Goal: Task Accomplishment & Management: Use online tool/utility

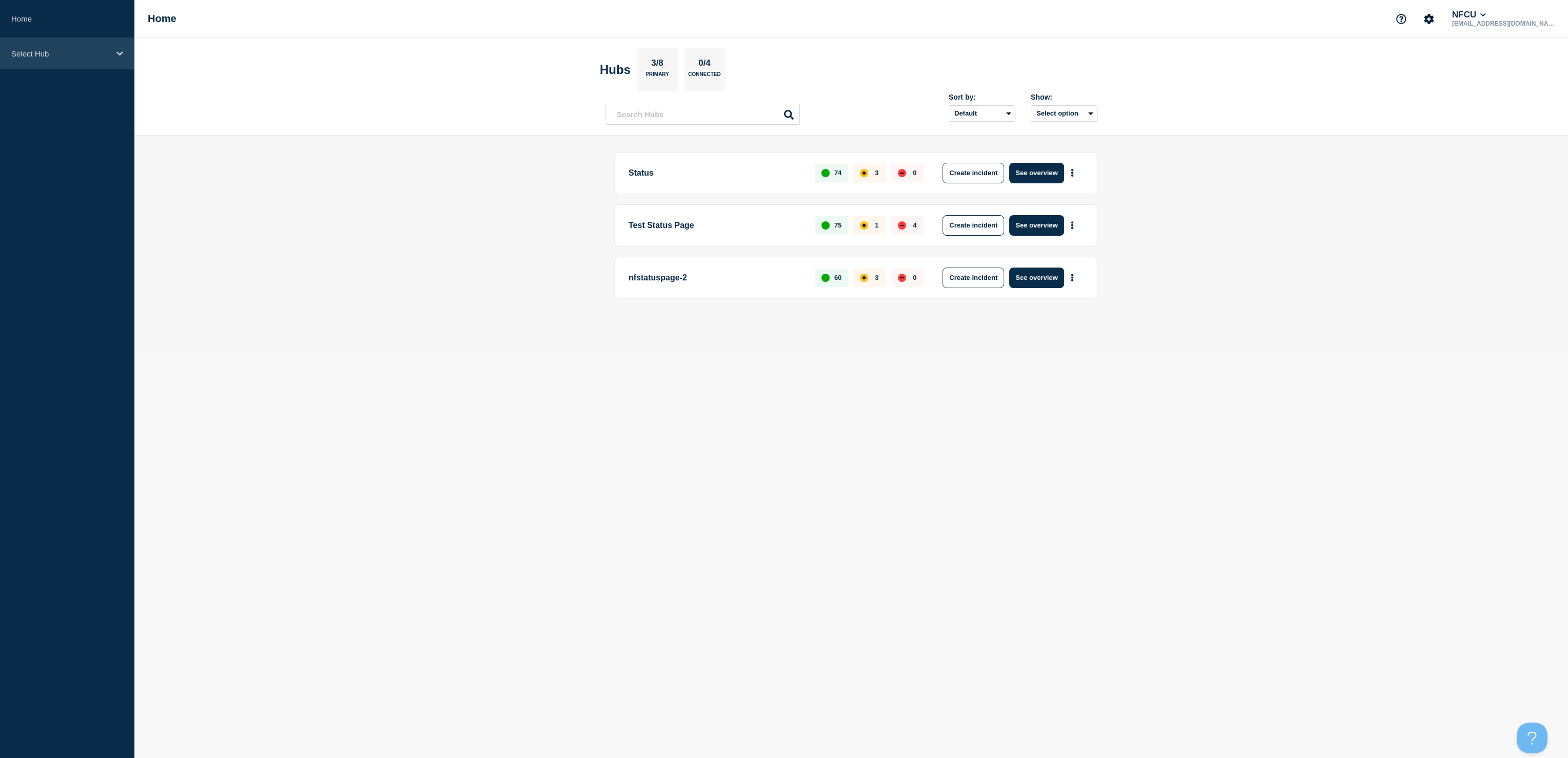
click at [115, 63] on div "Select Hub" at bounding box center [67, 54] width 135 height 31
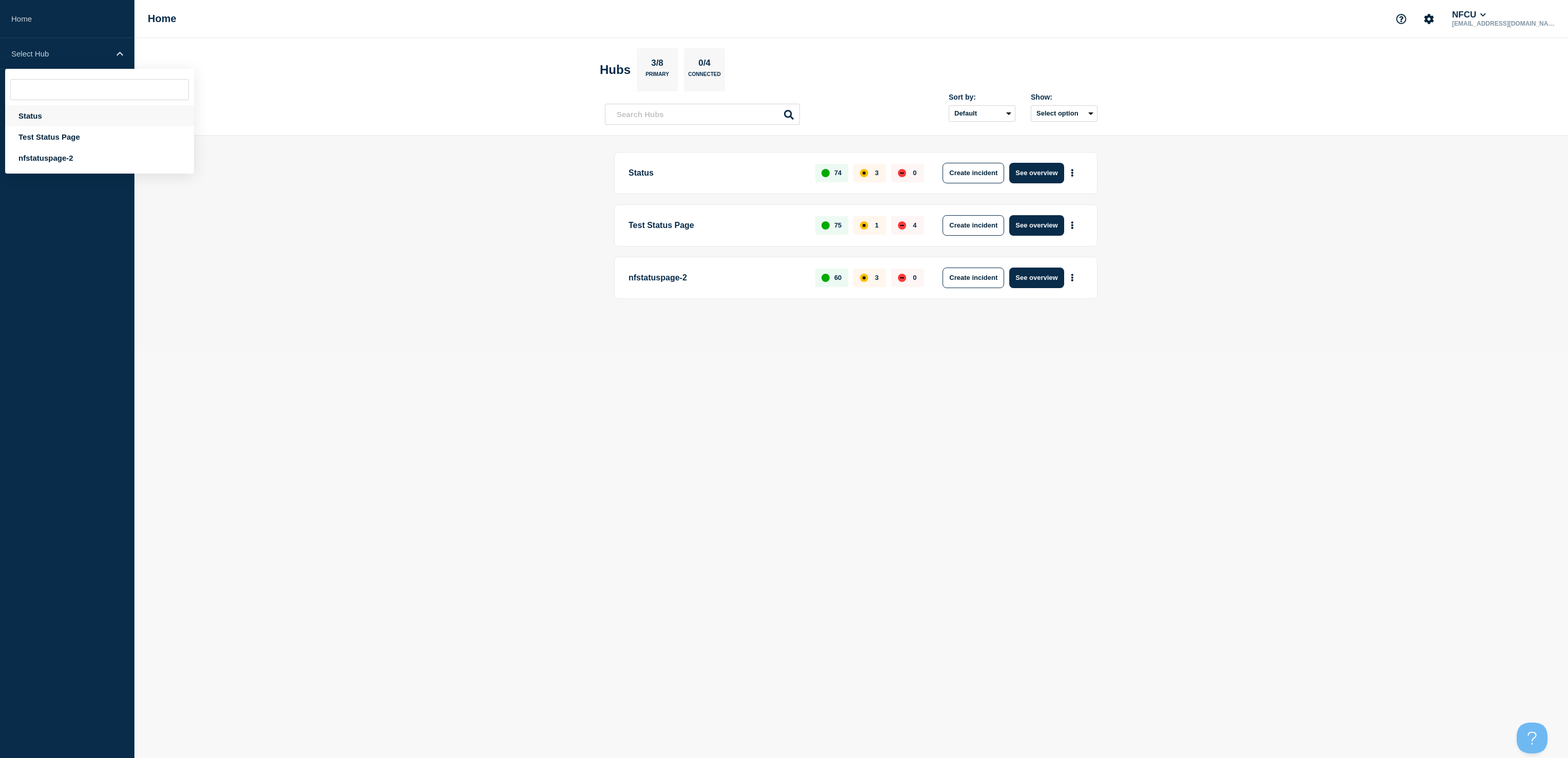
click at [80, 113] on div "Status" at bounding box center [99, 116] width 188 height 21
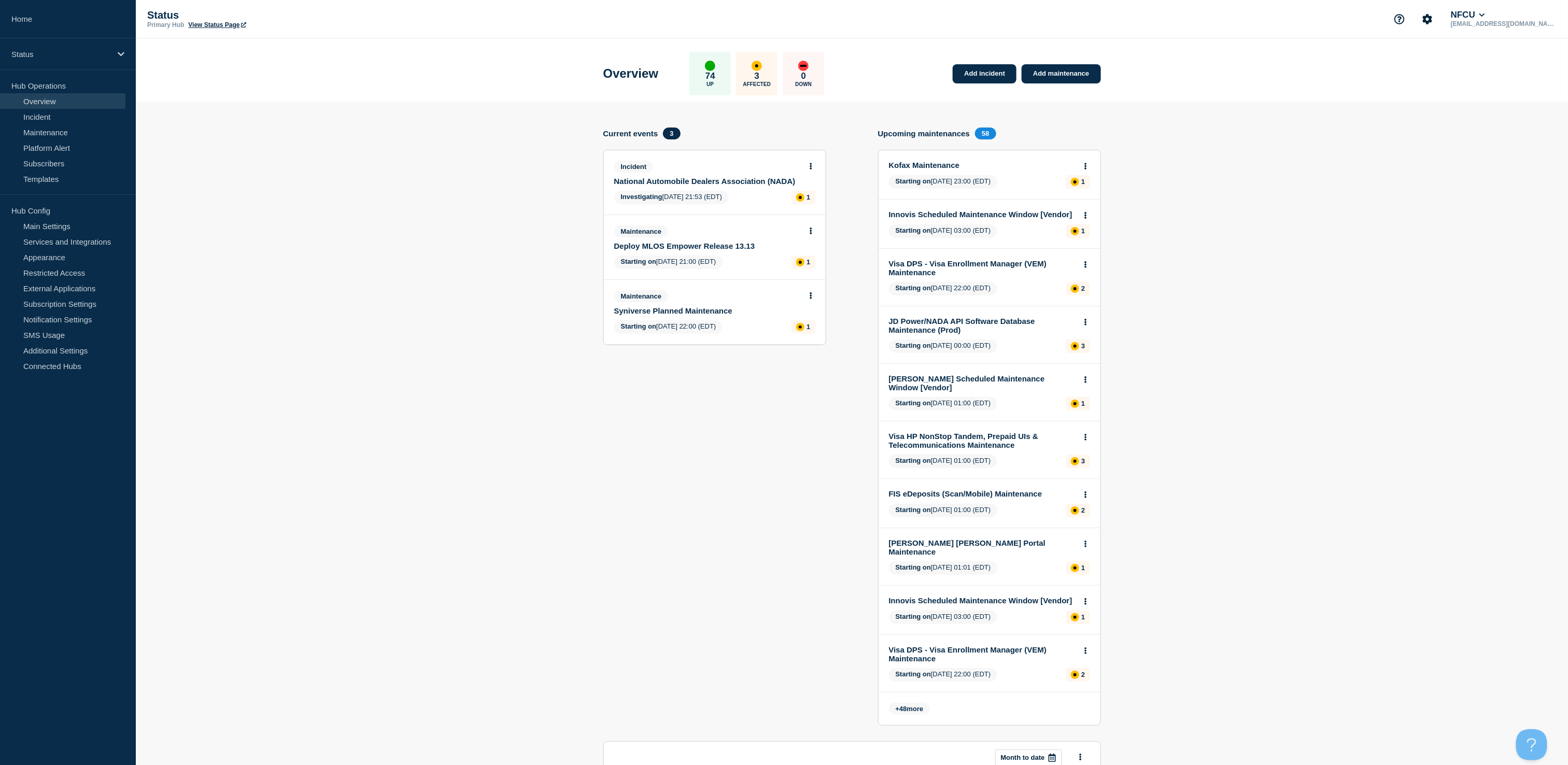
click at [719, 182] on link "National Automobile Dealers Association (NADA)" at bounding box center [707, 181] width 187 height 9
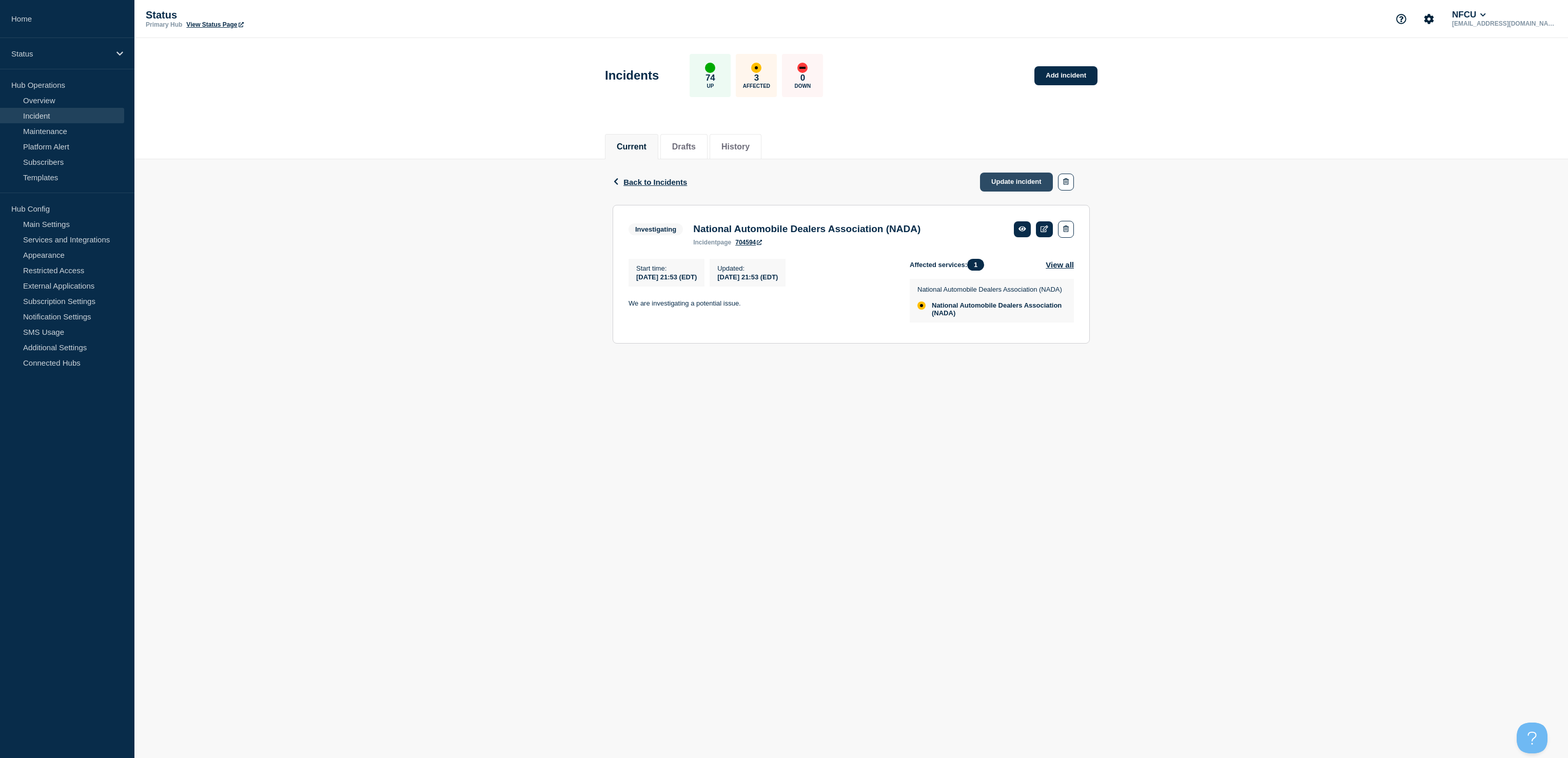
click at [994, 180] on link "Update incident" at bounding box center [1017, 181] width 73 height 19
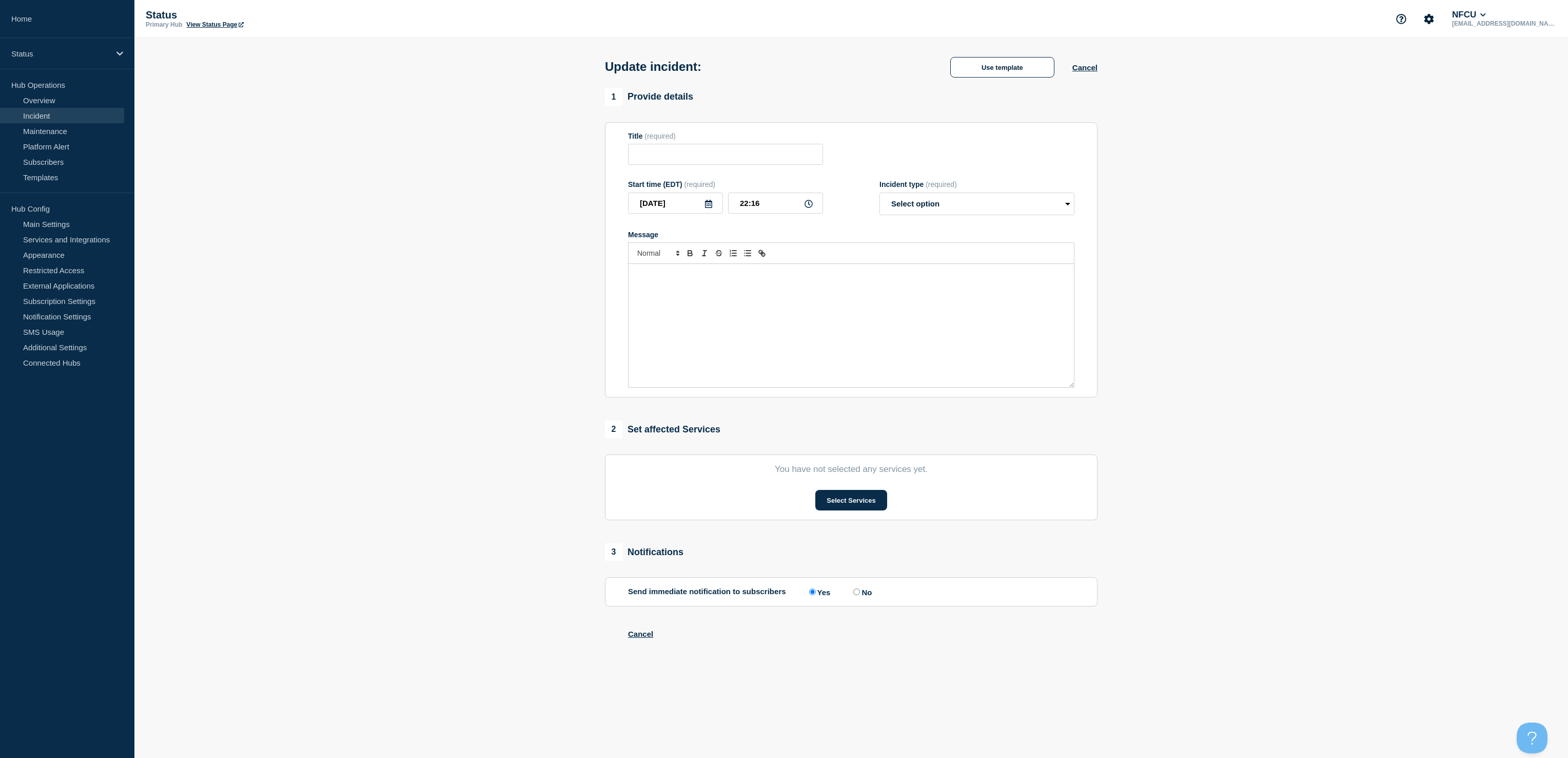
type input "National Automobile Dealers Association (NADA)"
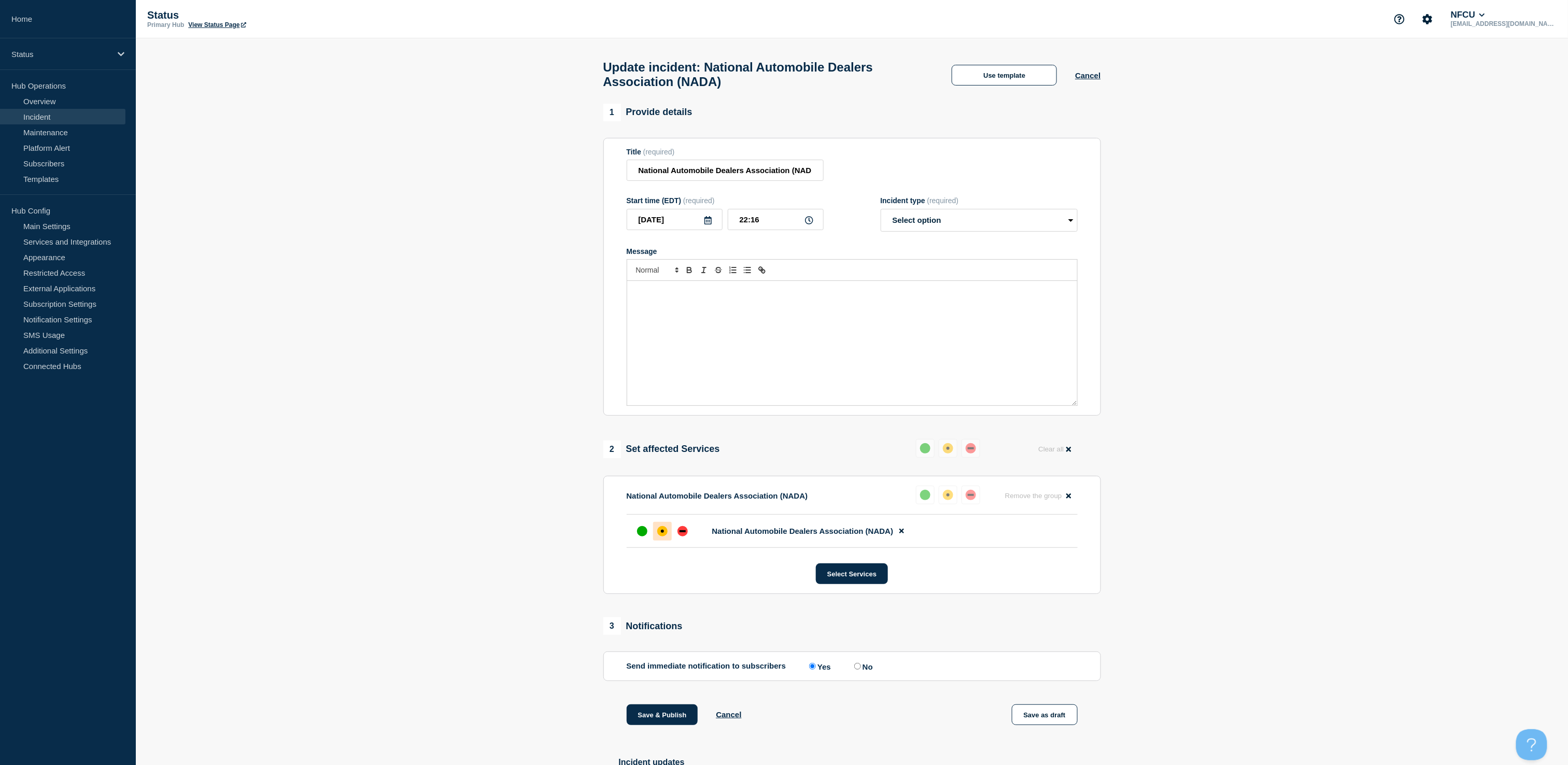
click at [792, 320] on div "Message" at bounding box center [852, 343] width 450 height 124
click at [1023, 85] on button "Use template" at bounding box center [1004, 75] width 105 height 21
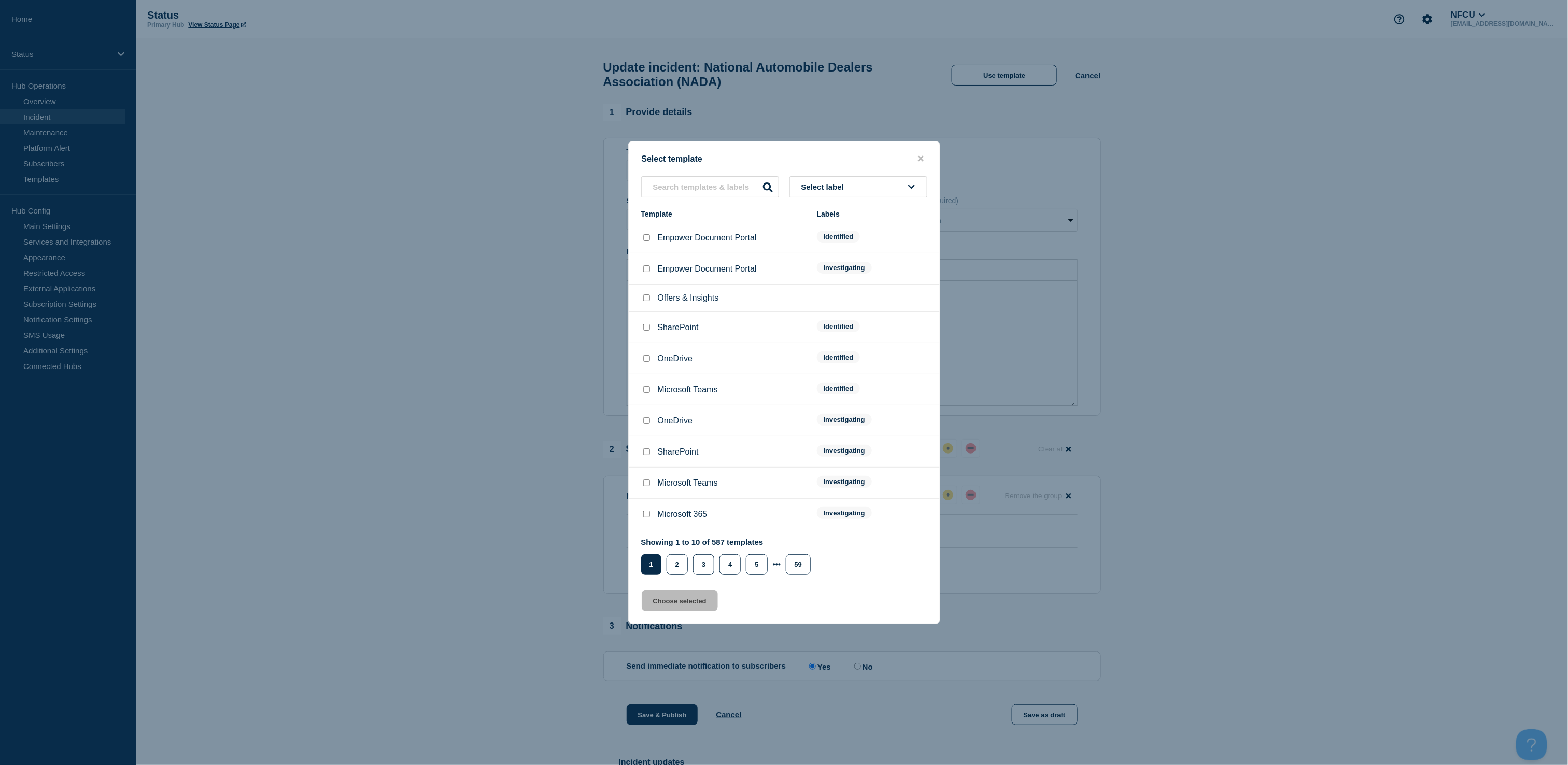
click at [871, 184] on button "Select label" at bounding box center [858, 187] width 138 height 21
click at [818, 262] on button "Identified" at bounding box center [858, 264] width 138 height 21
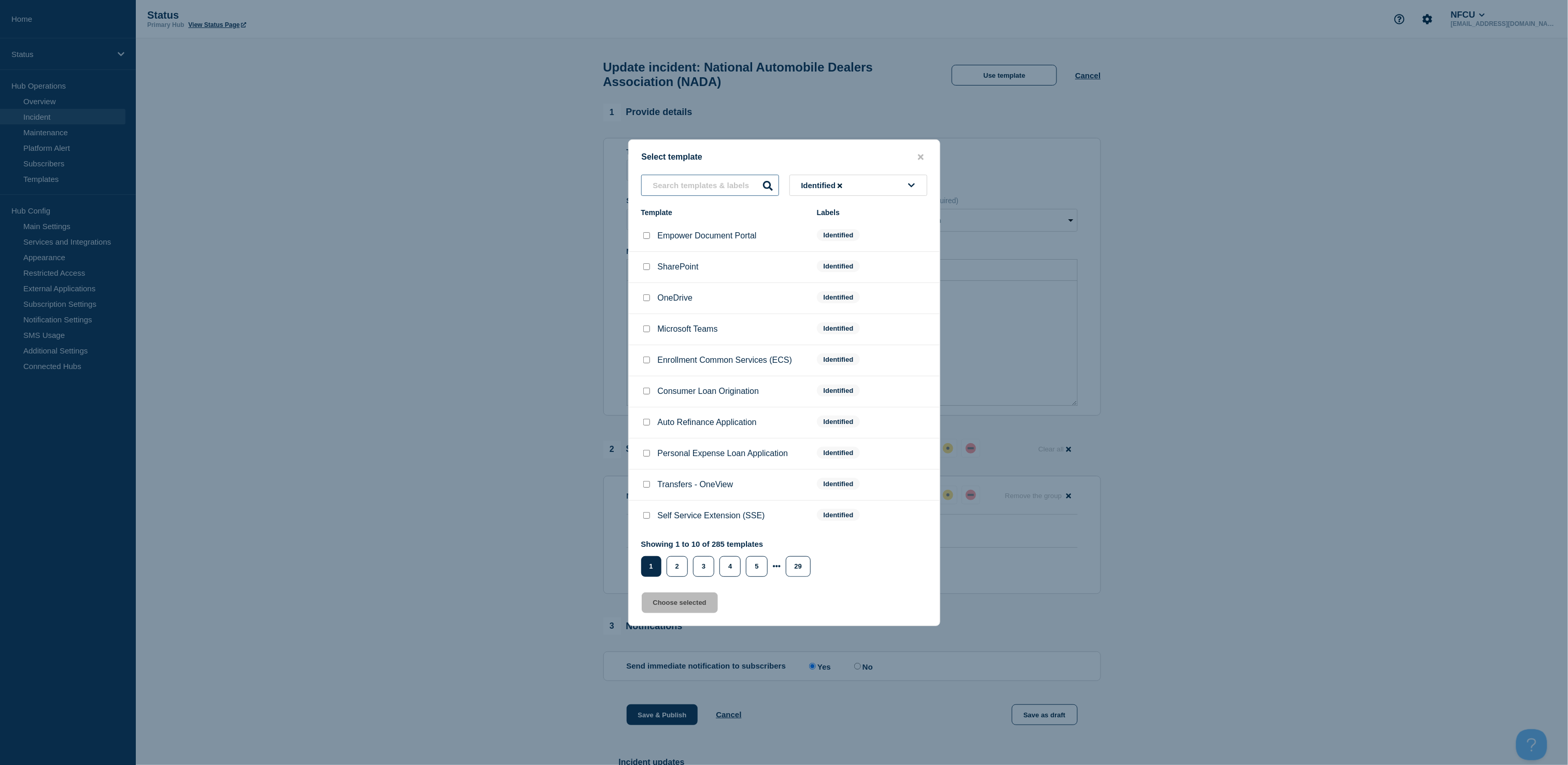
click at [726, 194] on input "text" at bounding box center [709, 185] width 138 height 21
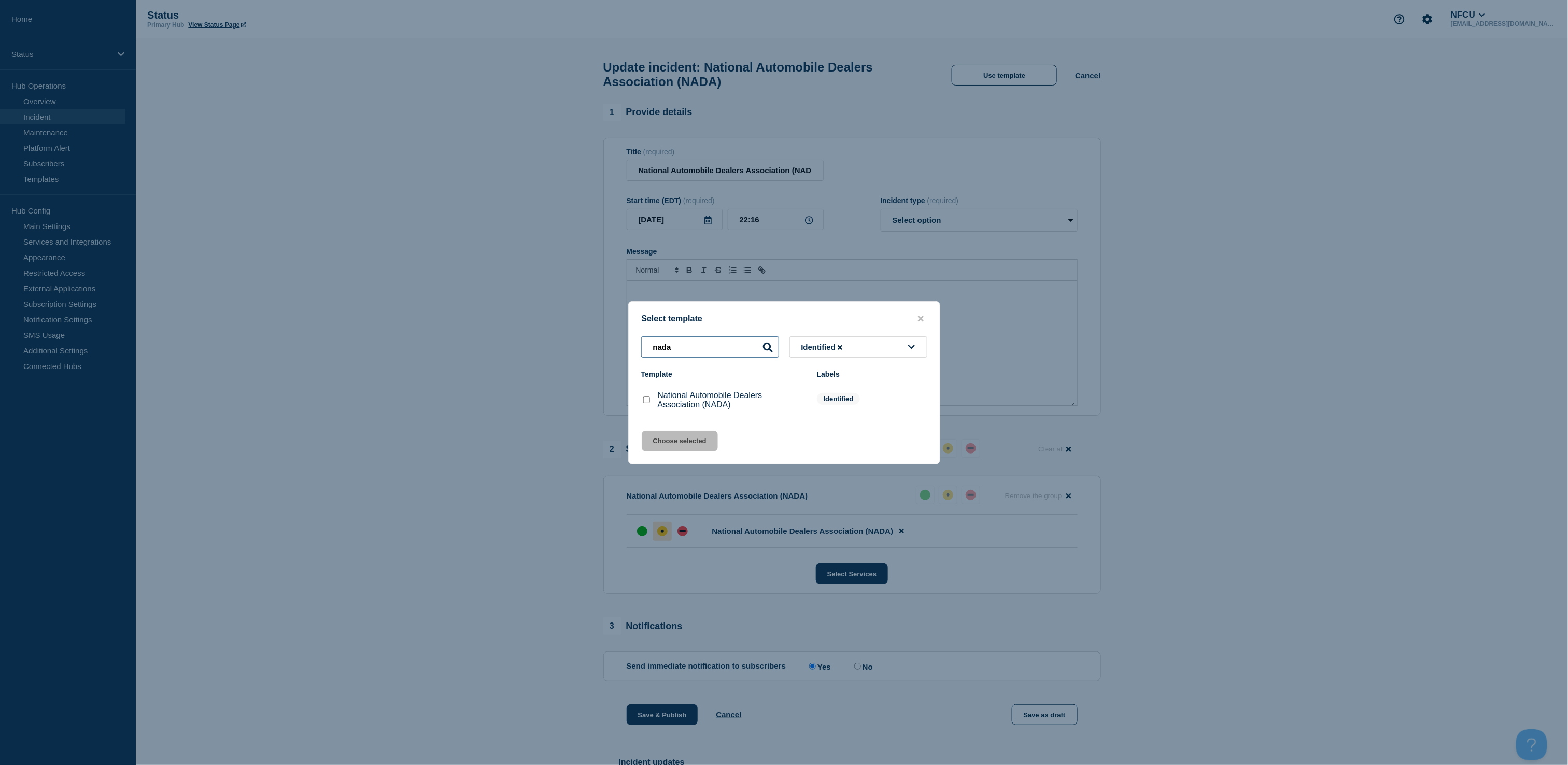
type input "nada"
click at [647, 402] on input "National Automobile Dealers Association (NADA) checkbox" at bounding box center [647, 399] width 7 height 7
checkbox input "true"
click at [658, 445] on button "Choose selected" at bounding box center [680, 441] width 76 height 21
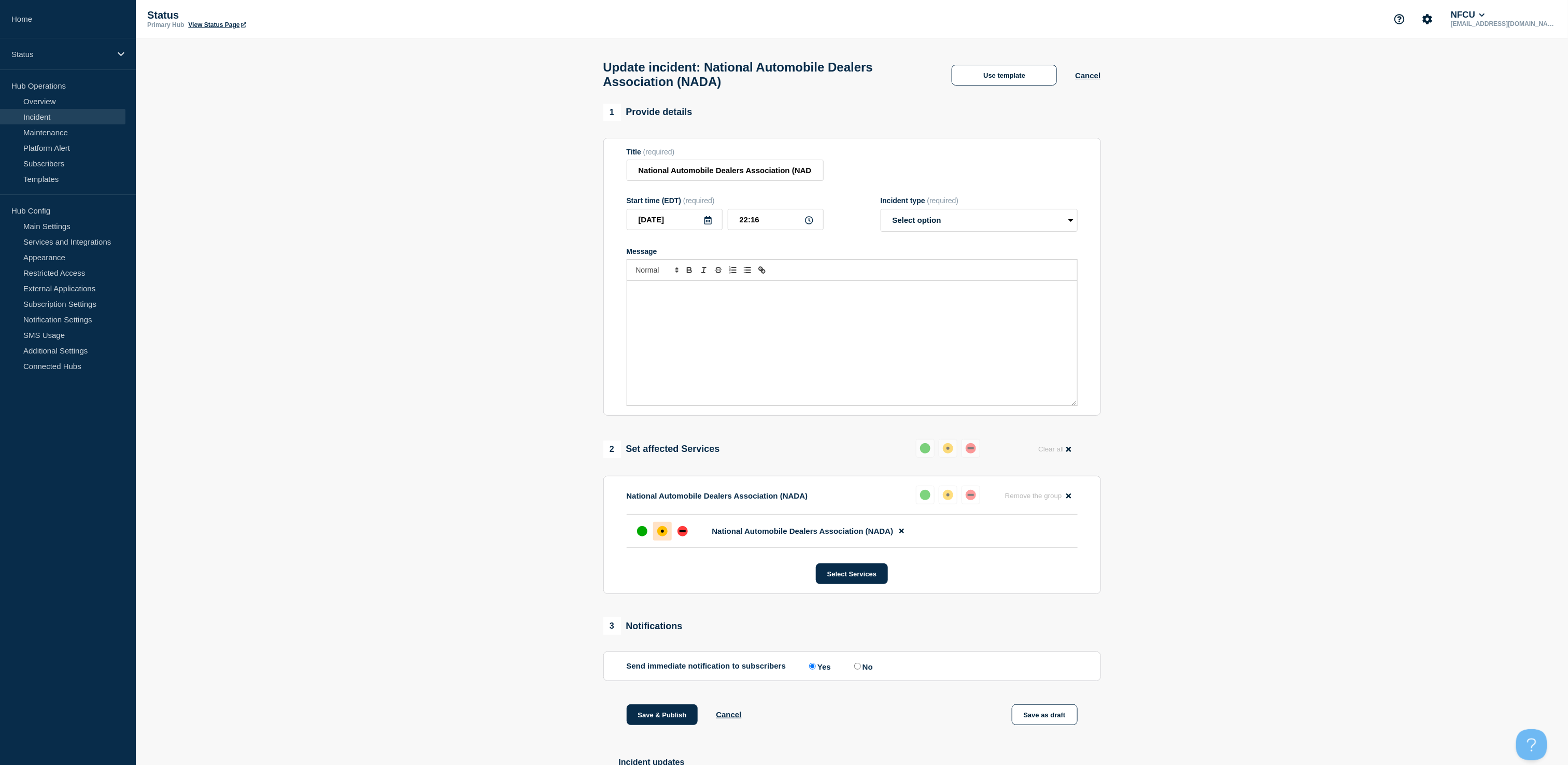
select select "identified"
click at [26, 563] on aside "Home Status Hub Operations Overview Incident Maintenance Platform Alert Subscri…" at bounding box center [68, 382] width 136 height 765
click at [906, 306] on p "Message" at bounding box center [852, 301] width 434 height 9
drag, startPoint x: 882, startPoint y: 302, endPoint x: 528, endPoint y: 294, distance: 354.1
click at [528, 294] on section "1 Provide details Title (required) National Automobile Dealers Association (NAD…" at bounding box center [852, 469] width 1432 height 731
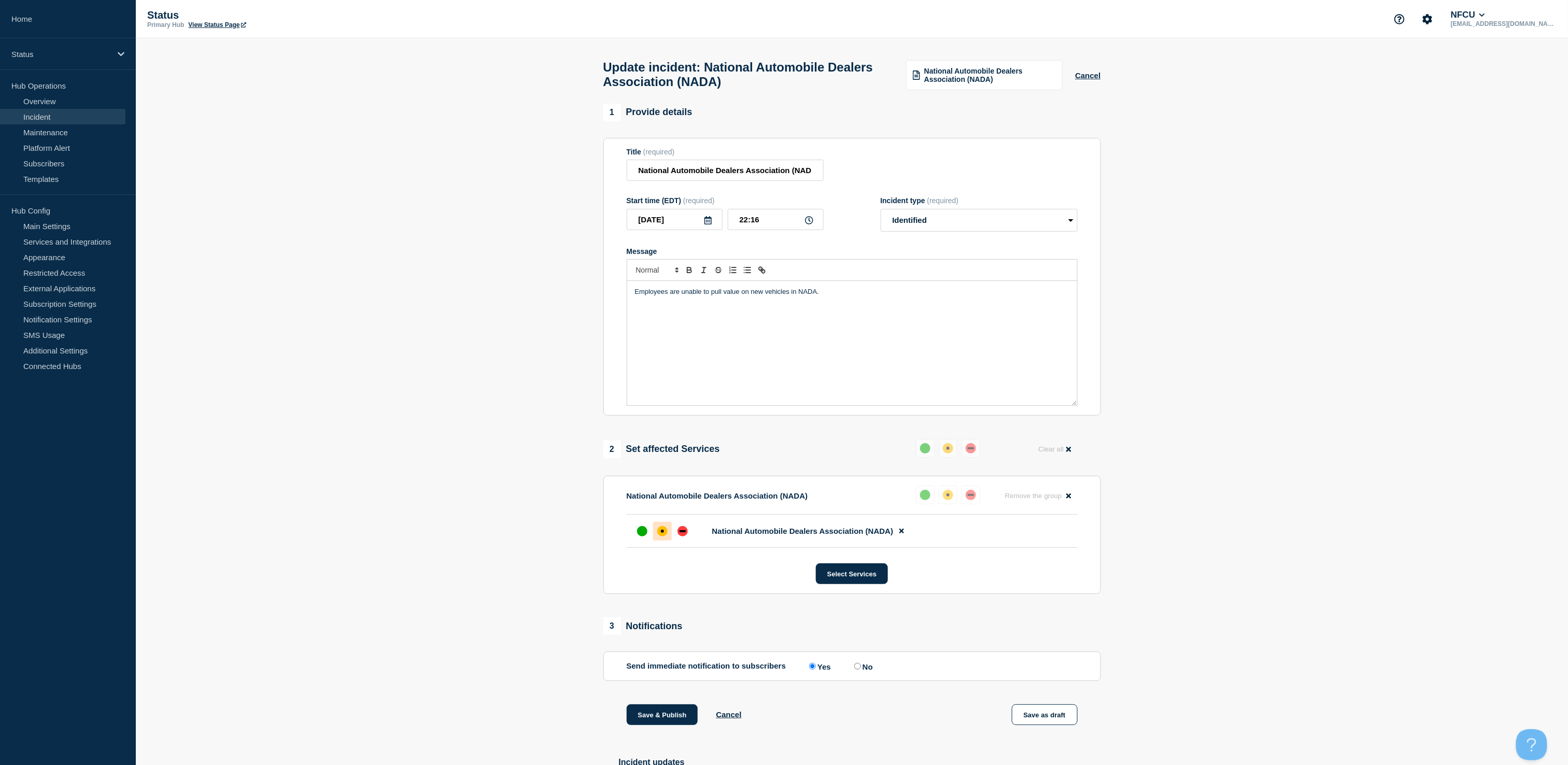
click at [723, 296] on p "Employees are unable to pull value on new vehicles in NADA." at bounding box center [852, 292] width 434 height 9
click at [485, 483] on section "1 Provide details Title (required) National Automobile Dealers Association (NAD…" at bounding box center [852, 469] width 1432 height 731
click at [653, 718] on button "Save & Publish" at bounding box center [662, 714] width 72 height 21
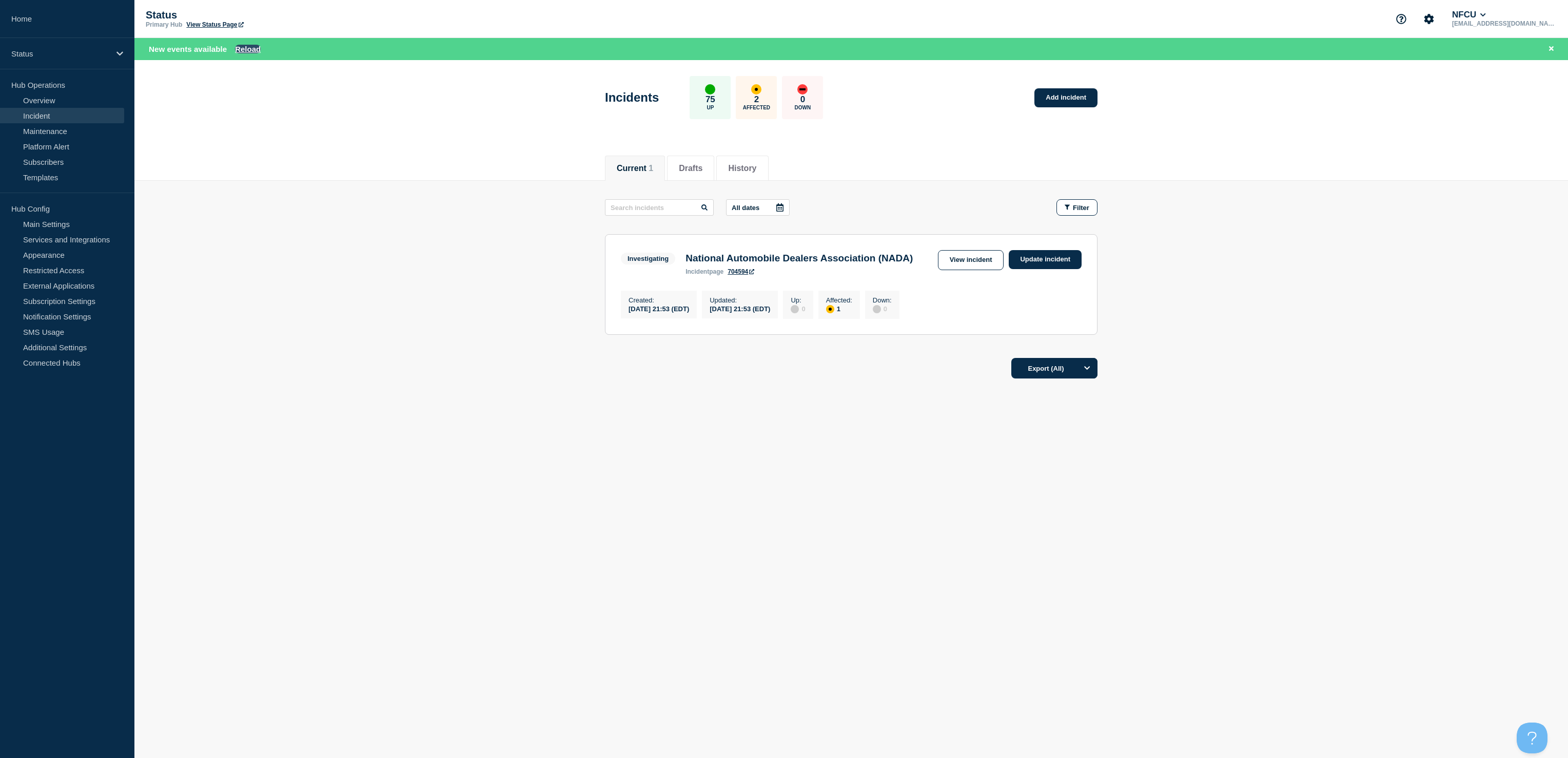
click at [244, 47] on button "Reload" at bounding box center [247, 49] width 25 height 9
